Goal: Information Seeking & Learning: Learn about a topic

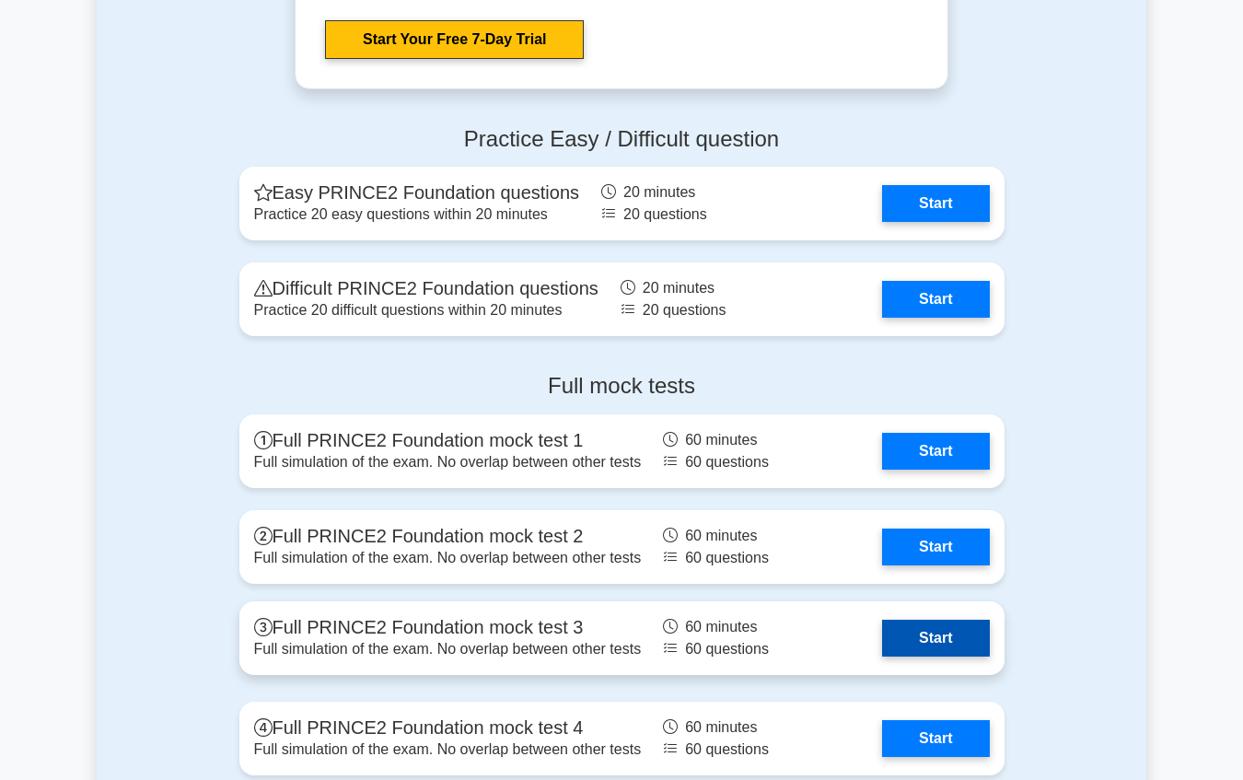
scroll to position [2732, 0]
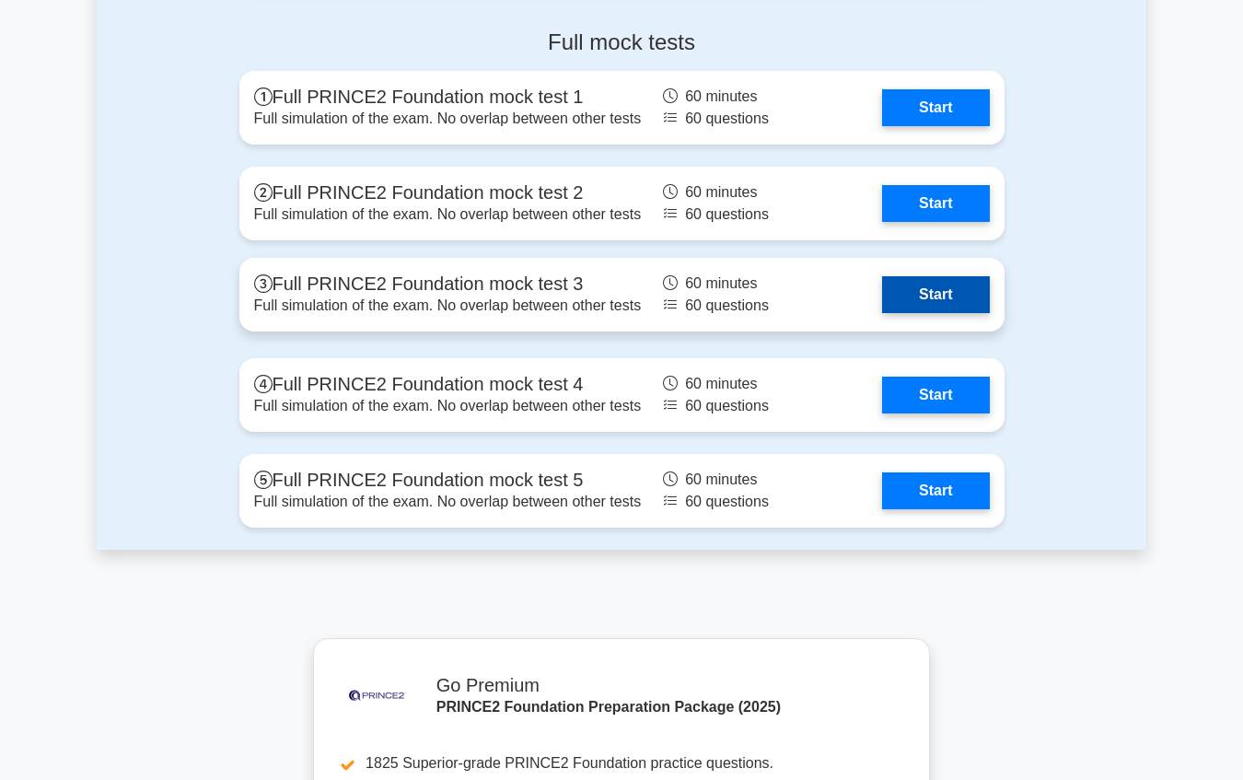
click at [957, 285] on link "Start" at bounding box center [935, 294] width 107 height 37
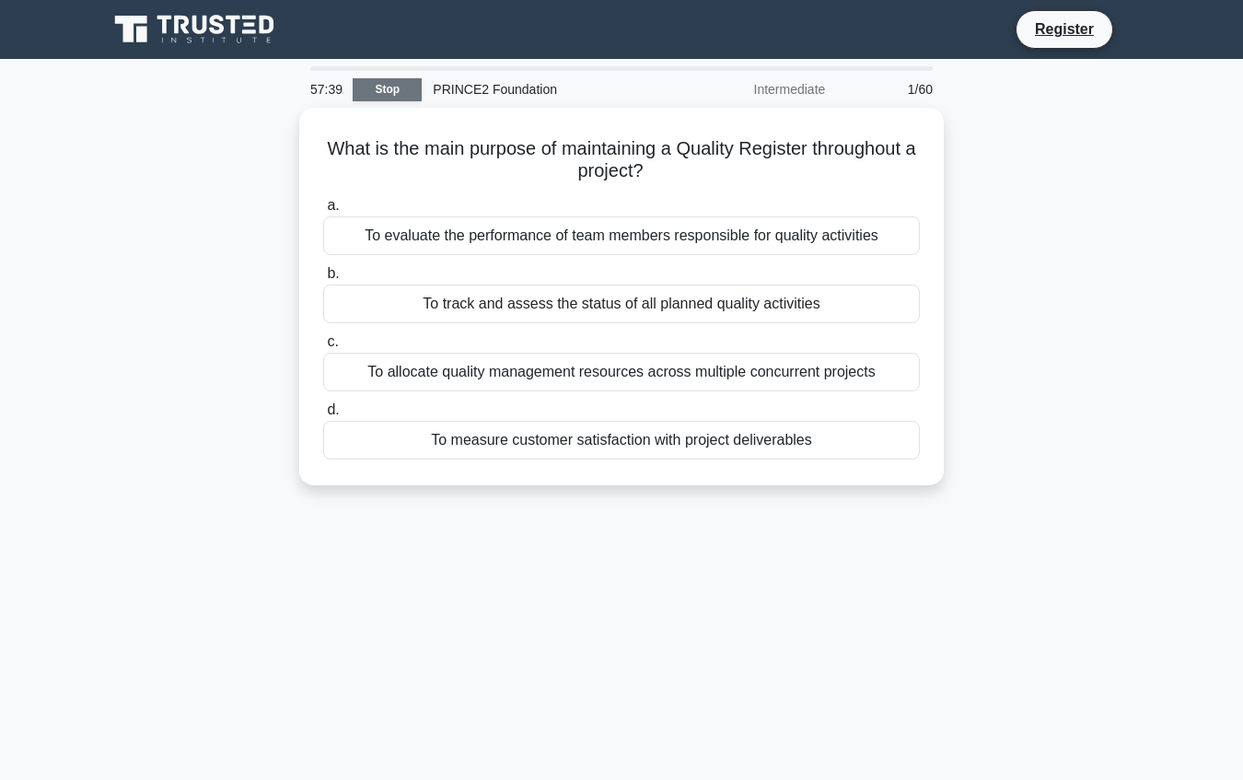
click at [388, 91] on link "Stop" at bounding box center [387, 89] width 69 height 23
